Goal: Information Seeking & Learning: Learn about a topic

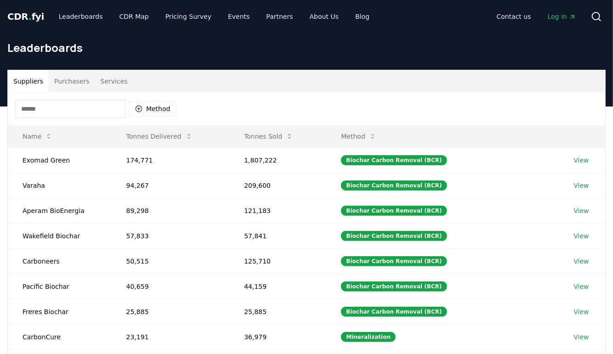
scroll to position [2, 0]
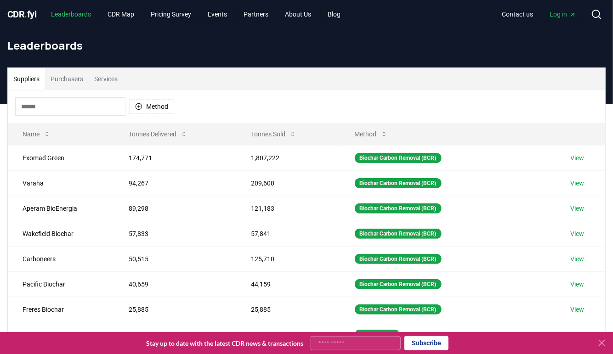
click at [79, 14] on link "Leaderboards" at bounding box center [71, 14] width 55 height 17
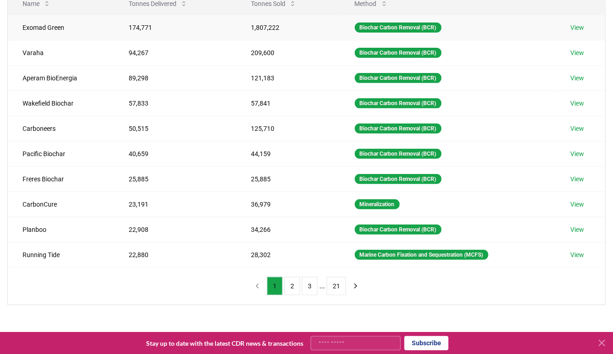
scroll to position [0, 0]
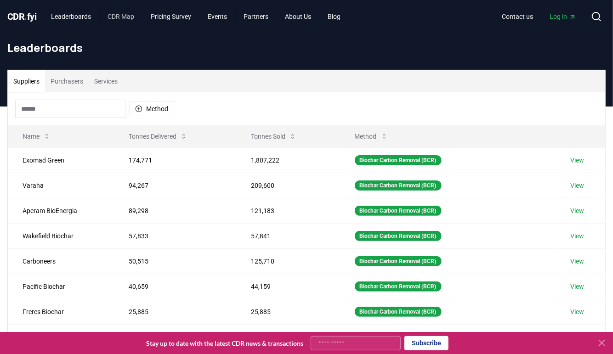
click at [121, 20] on link "CDR Map" at bounding box center [121, 16] width 41 height 17
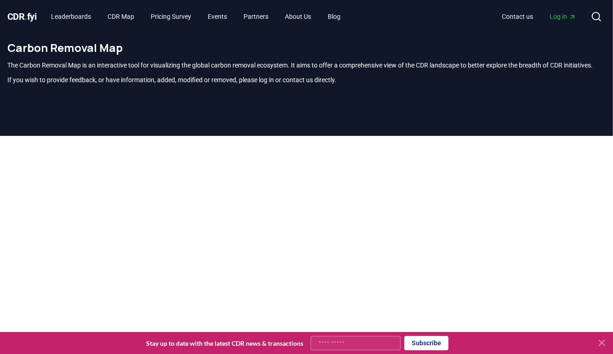
scroll to position [270, 0]
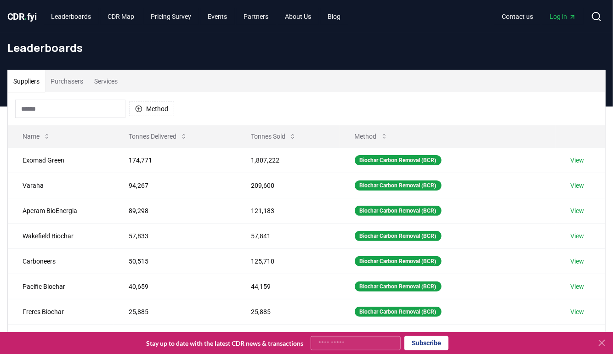
click at [70, 82] on button "Purchasers" at bounding box center [67, 81] width 44 height 22
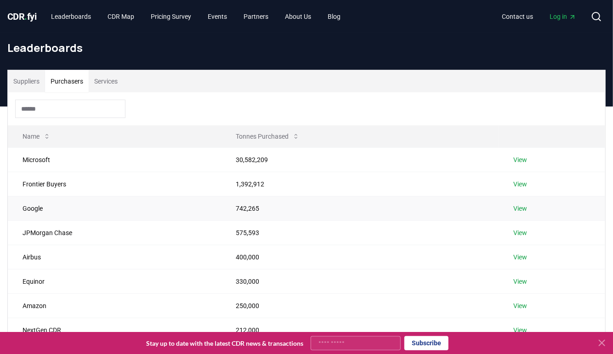
click at [521, 210] on link "View" at bounding box center [520, 208] width 14 height 9
